Goal: Information Seeking & Learning: Learn about a topic

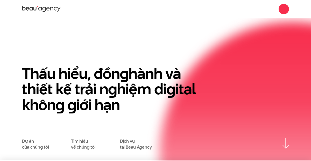
click at [129, 60] on div "Thấu hiểu, đồn g hành và thiết kế trải n g hiệm di g ital khôn g g iới hạn Dự á…" at bounding box center [155, 94] width 267 height 111
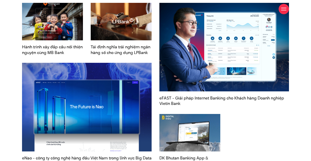
scroll to position [594, 0]
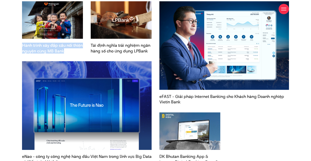
click at [46, 43] on span "Hành trình xây đắp cầu nối thiện nguyện cùng MB Bank" at bounding box center [52, 48] width 61 height 11
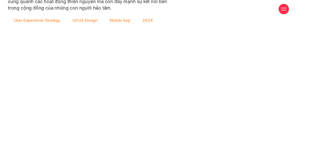
scroll to position [735, 0]
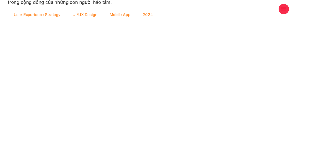
click at [80, 15] on div "Giới thiệu Dự án Dịch vụ Góc nhìn Liên hệ" at bounding box center [155, 9] width 267 height 18
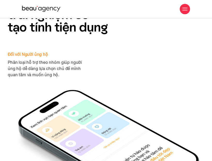
scroll to position [2290, 0]
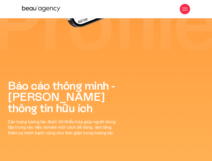
click at [130, 12] on div "Giới thiệu Dự án Dịch vụ Góc nhìn Liên hệ" at bounding box center [106, 9] width 168 height 18
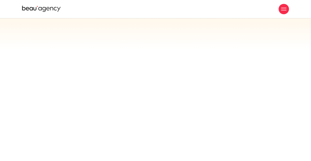
scroll to position [3276, 0]
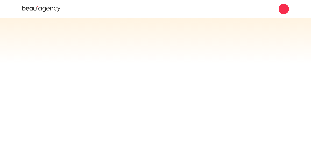
click at [280, 6] on div at bounding box center [283, 9] width 10 height 10
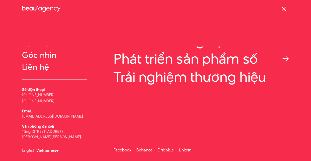
scroll to position [0, 0]
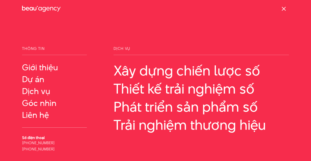
click at [285, 9] on div at bounding box center [283, 8] width 5 height 5
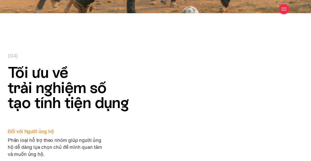
scroll to position [4740, 0]
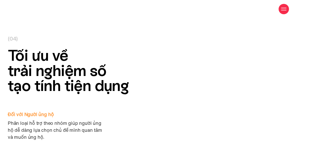
click at [38, 66] on h2 "Tối ưu về trải nghiệm số tạo tính tiện dụng" at bounding box center [105, 70] width 195 height 45
click at [63, 64] on h2 "Tối ưu về trải nghiệm số tạo tính tiện dụng" at bounding box center [105, 70] width 195 height 45
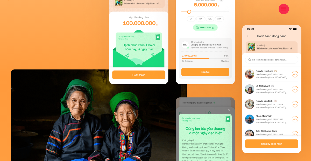
scroll to position [3997, 0]
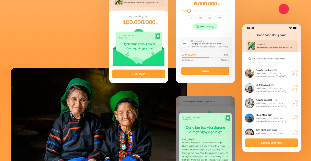
click at [279, 7] on div at bounding box center [283, 9] width 10 height 10
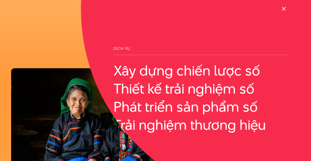
scroll to position [48, 0]
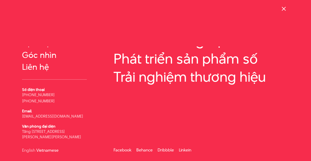
click at [281, 9] on div at bounding box center [283, 8] width 5 height 5
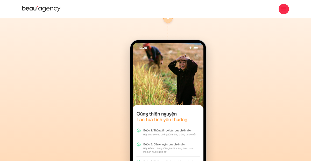
scroll to position [5651, 0]
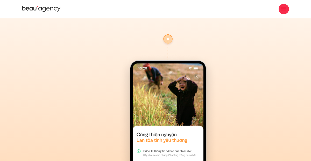
click at [283, 13] on div at bounding box center [283, 9] width 10 height 10
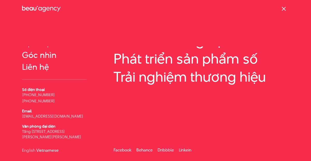
click at [282, 8] on span at bounding box center [283, 9] width 4 height 4
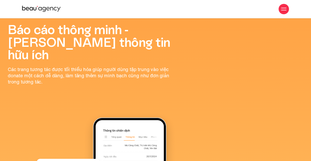
scroll to position [2747, 0]
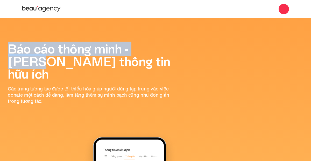
drag, startPoint x: 9, startPoint y: 51, endPoint x: 166, endPoint y: 43, distance: 157.3
click at [166, 43] on h2 "Báo cáo thông minh - Tường minh thông tin hữu ích" at bounding box center [93, 62] width 171 height 38
click at [157, 64] on h2 "Báo cáo thông minh - Tường minh thông tin hữu ích" at bounding box center [93, 62] width 171 height 38
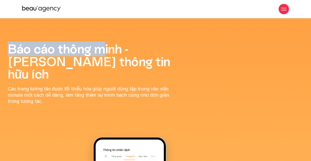
drag, startPoint x: 9, startPoint y: 51, endPoint x: 107, endPoint y: 51, distance: 97.8
click at [107, 50] on h2 "Báo cáo thông minh - Tường minh thông tin hữu ích" at bounding box center [93, 62] width 171 height 38
click at [133, 67] on h2 "Báo cáo thông minh - Tường minh thông tin hữu ích" at bounding box center [93, 62] width 171 height 38
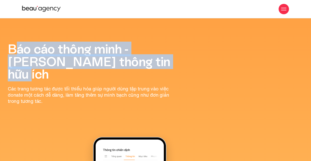
drag, startPoint x: 136, startPoint y: 64, endPoint x: 9, endPoint y: 48, distance: 127.8
click at [9, 48] on h2 "Báo cáo thông minh - Tường minh thông tin hữu ích" at bounding box center [93, 62] width 171 height 38
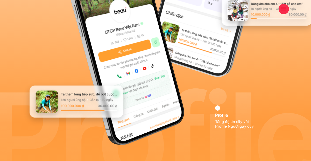
scroll to position [2575, 0]
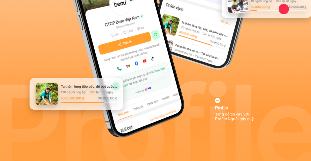
click at [284, 5] on div at bounding box center [283, 9] width 10 height 10
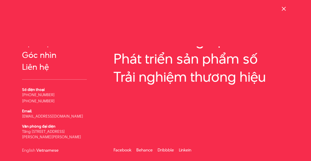
click at [286, 10] on div at bounding box center [283, 8] width 5 height 5
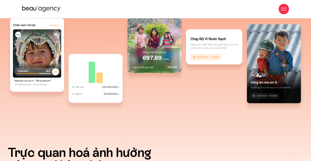
scroll to position [1678, 0]
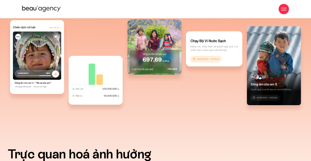
click at [28, 88] on img at bounding box center [37, 61] width 62 height 82
click at [30, 73] on img at bounding box center [37, 61] width 62 height 82
click at [98, 79] on img at bounding box center [96, 84] width 62 height 57
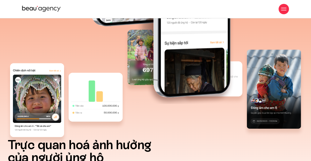
scroll to position [0, 0]
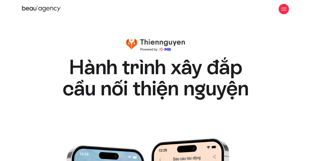
click at [31, 12] on icon at bounding box center [41, 9] width 39 height 8
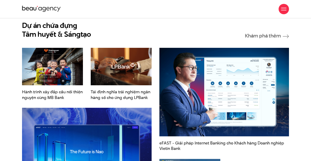
scroll to position [545, 0]
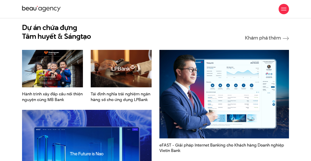
click at [115, 76] on img at bounding box center [120, 68] width 67 height 41
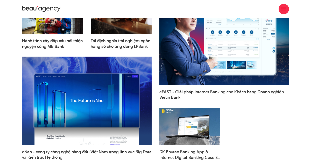
scroll to position [598, 0]
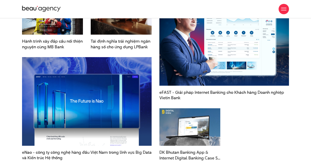
click at [90, 102] on img at bounding box center [86, 101] width 129 height 89
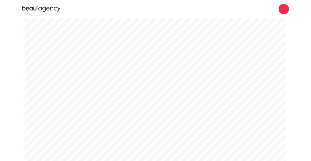
scroll to position [2213, 0]
